Goal: Task Accomplishment & Management: Use online tool/utility

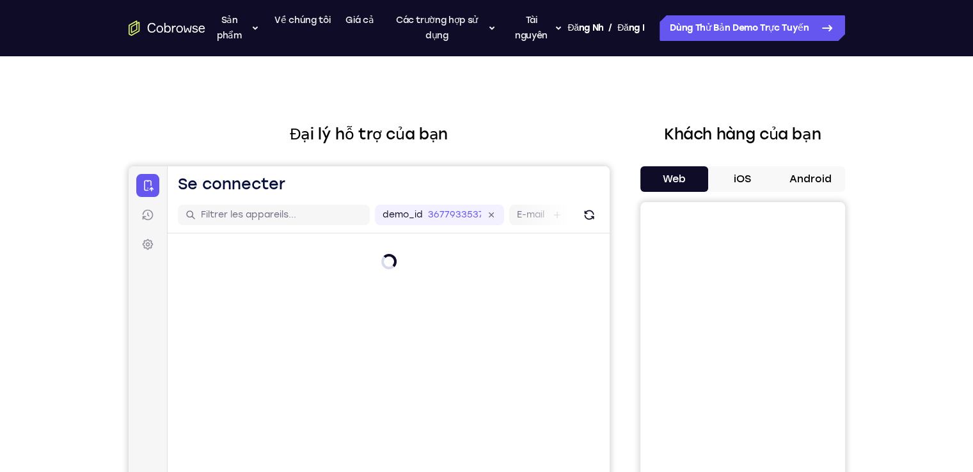
scroll to position [64, 0]
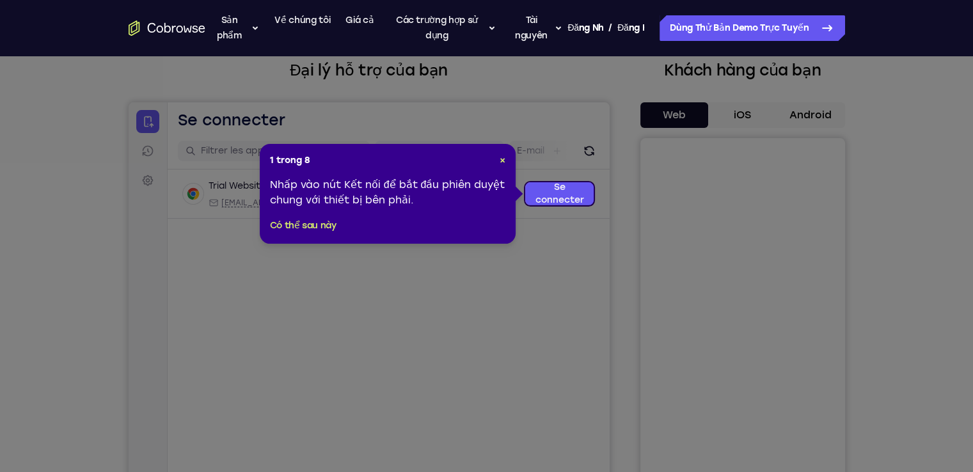
click at [494, 160] on header "1 trong 8 ×" at bounding box center [387, 160] width 235 height 13
click at [499, 162] on font "×" at bounding box center [502, 160] width 6 height 11
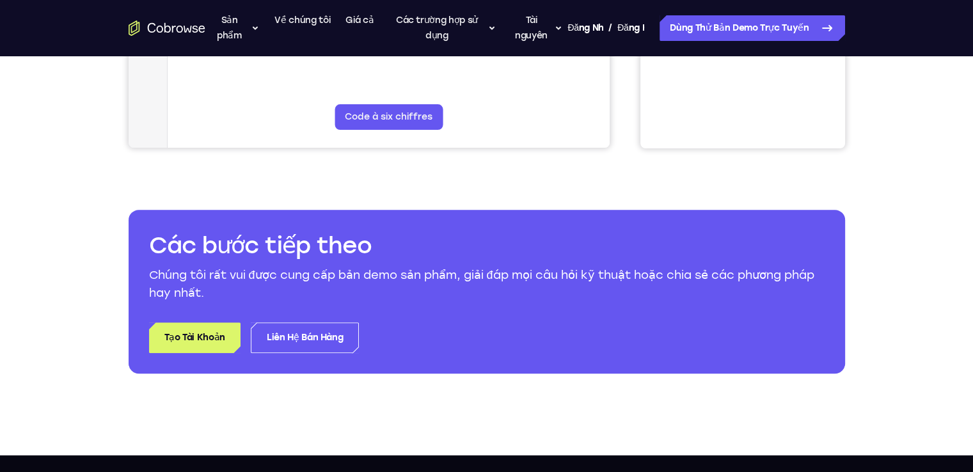
scroll to position [448, 0]
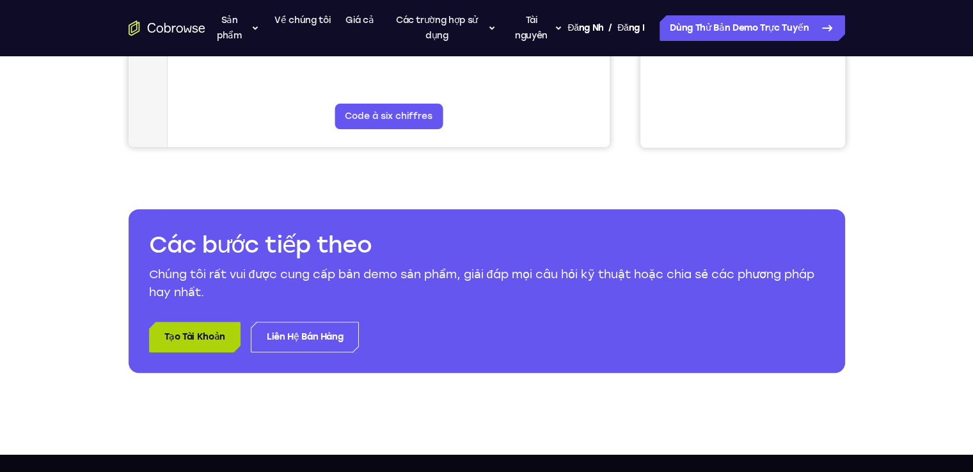
click at [199, 347] on link "Tạo tài khoản" at bounding box center [194, 337] width 91 height 31
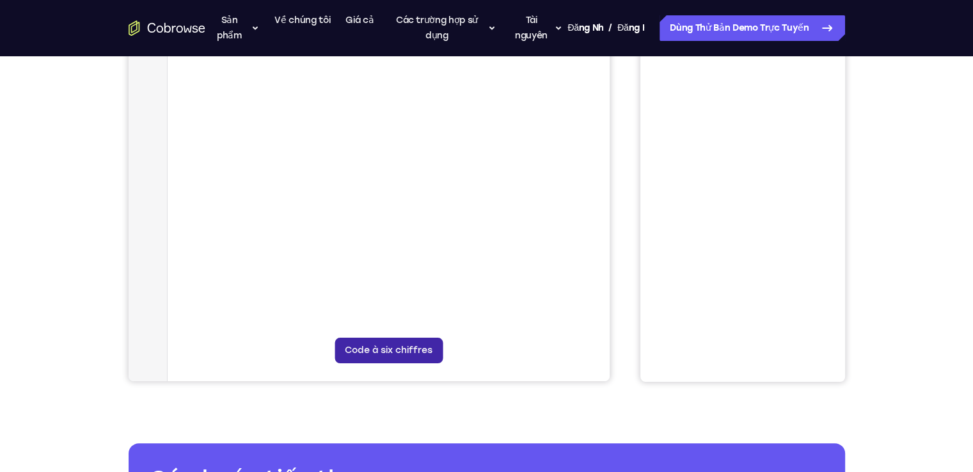
scroll to position [192, 0]
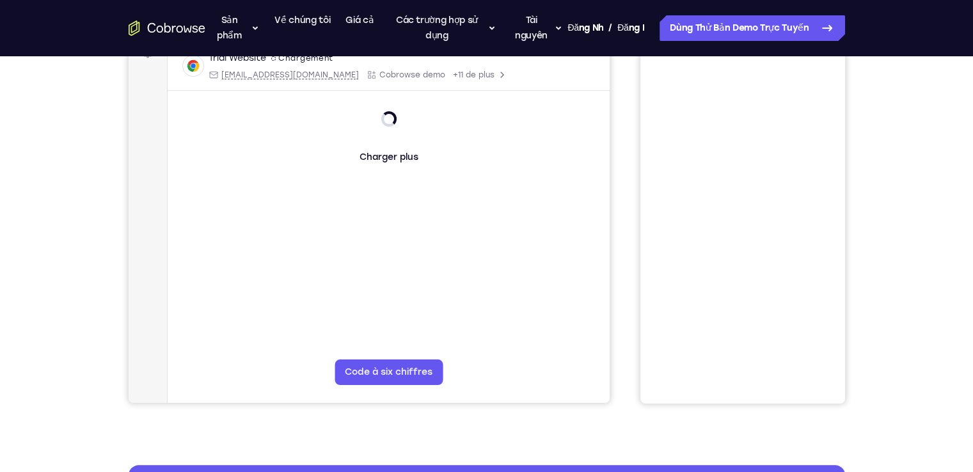
click at [400, 371] on button "Code à six chiffres" at bounding box center [388, 372] width 108 height 26
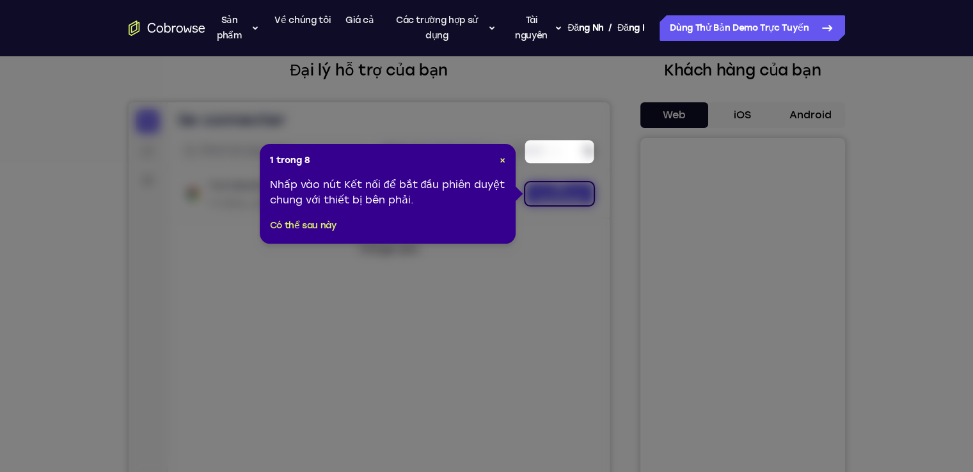
scroll to position [128, 0]
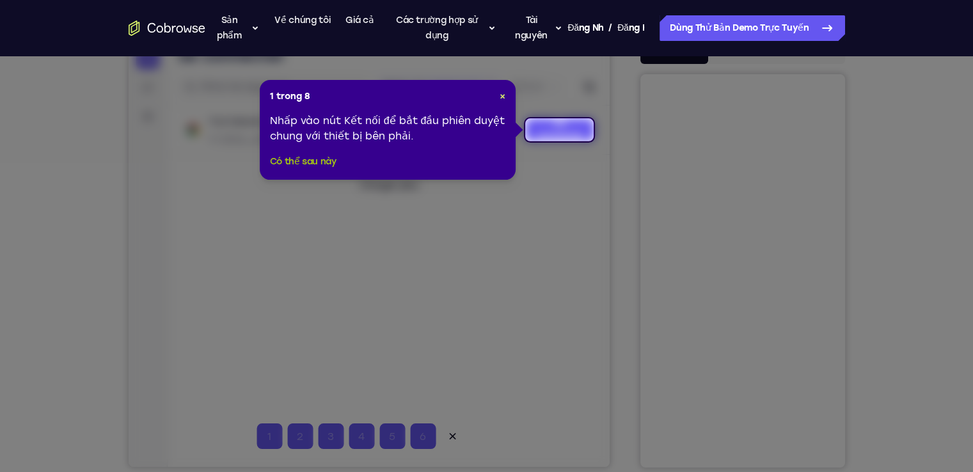
click at [301, 159] on font "Có thể sau này" at bounding box center [303, 161] width 66 height 11
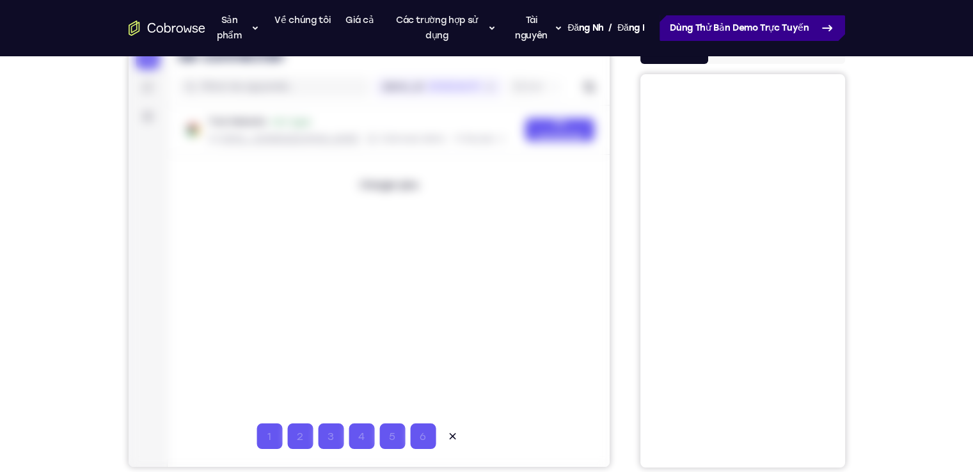
click at [790, 32] on font "Dùng thử bản demo trực tuyến" at bounding box center [738, 27] width 139 height 11
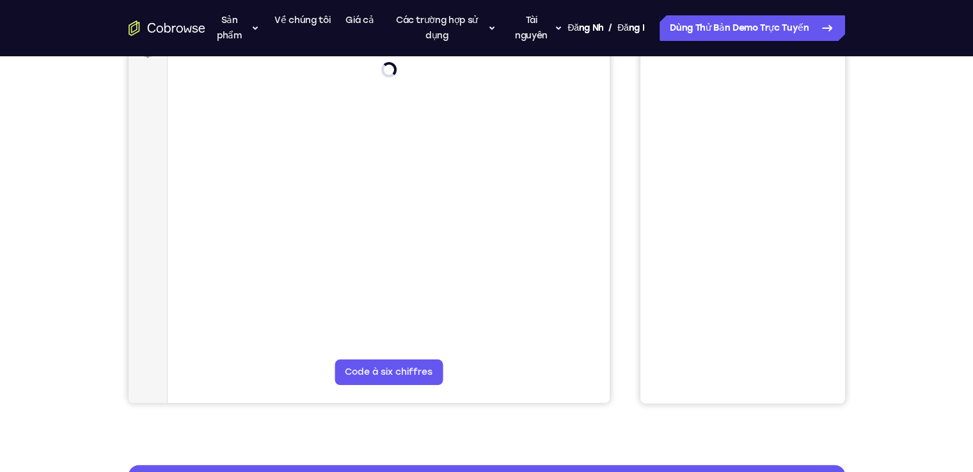
scroll to position [320, 0]
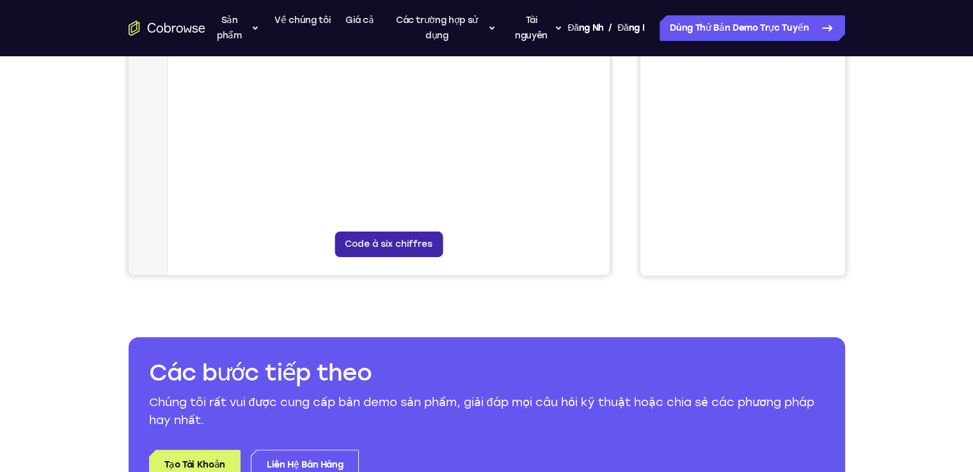
click at [382, 241] on button "Code à six chiffres" at bounding box center [388, 244] width 108 height 26
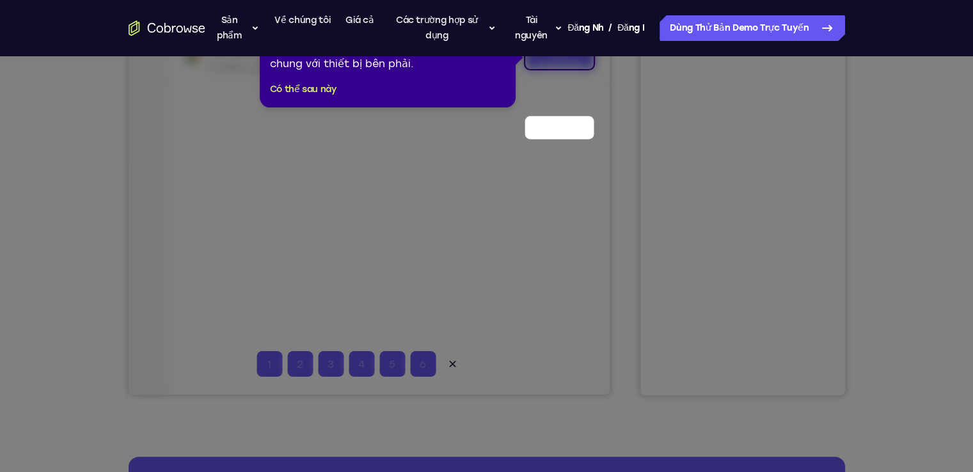
scroll to position [128, 0]
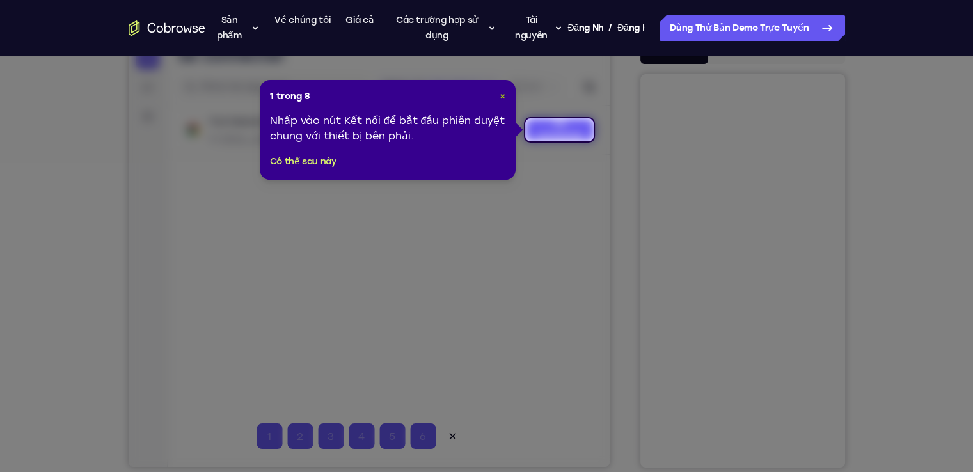
click at [503, 95] on font "×" at bounding box center [502, 96] width 6 height 11
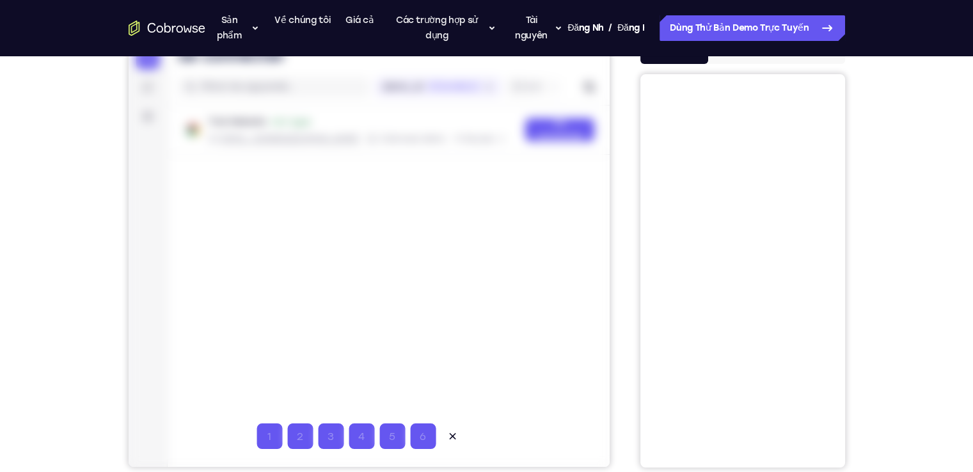
click at [274, 435] on input "Saisie du digit code 1" at bounding box center [269, 436] width 26 height 26
type input "1"
type input "2"
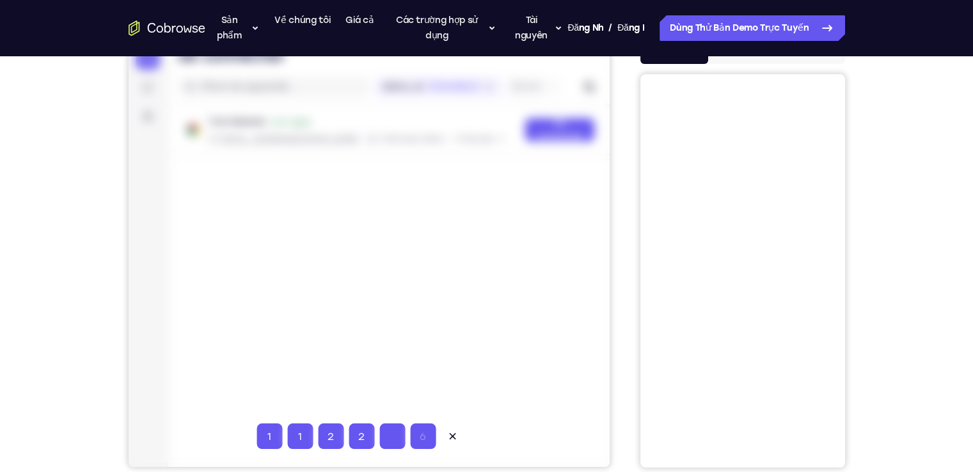
type input "7"
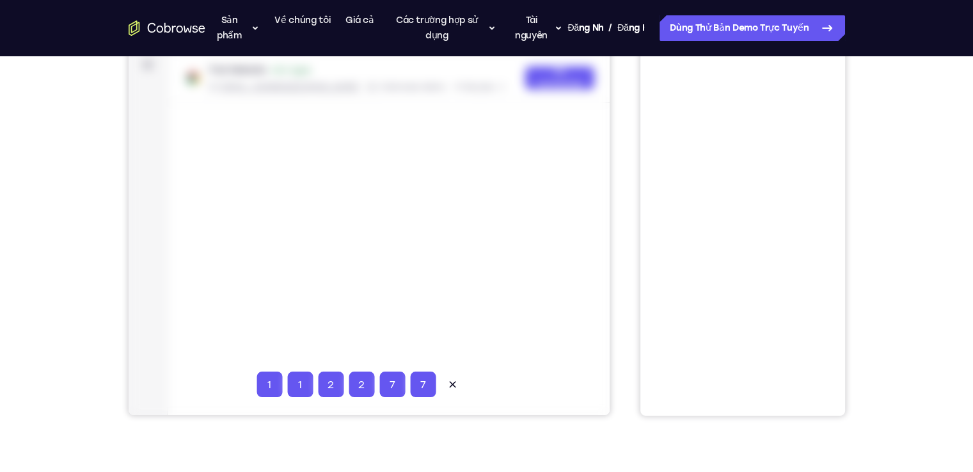
scroll to position [256, 0]
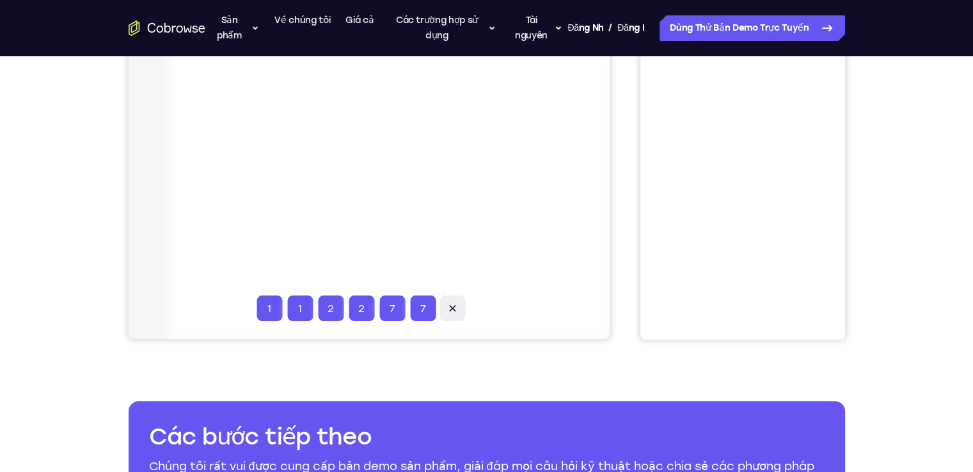
click at [451, 308] on icon at bounding box center [451, 308] width 6 height 6
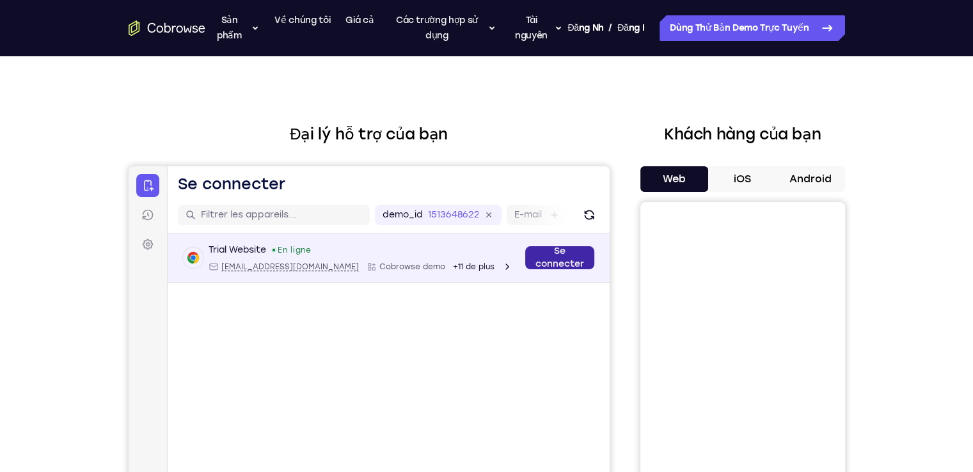
click at [542, 251] on link "Se connecter" at bounding box center [558, 257] width 69 height 23
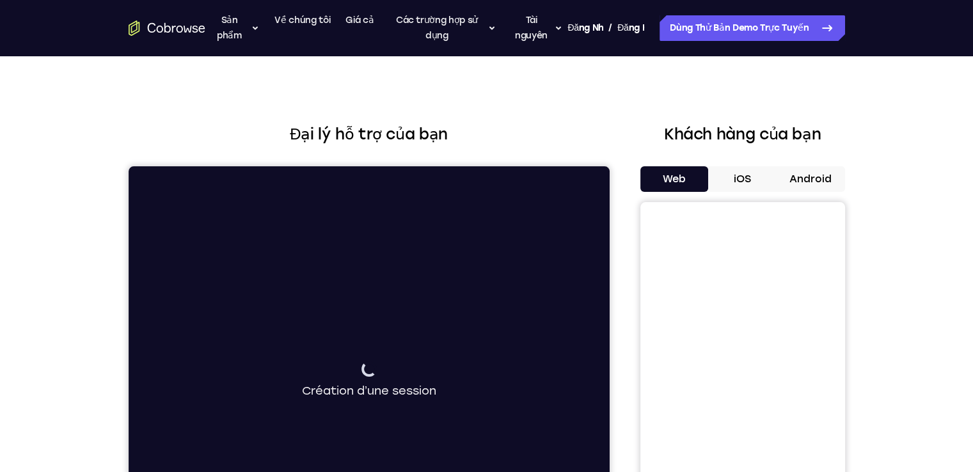
scroll to position [128, 0]
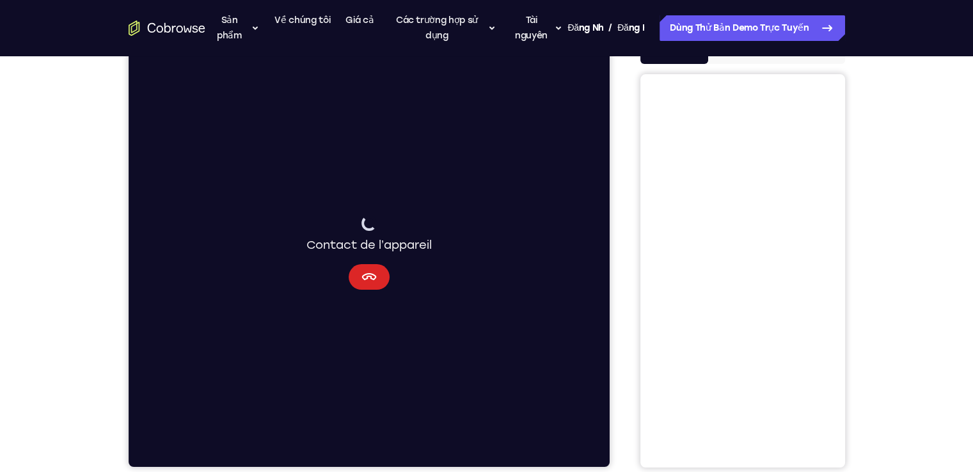
click at [379, 278] on button "Annuler" at bounding box center [368, 277] width 41 height 26
